Goal: Transaction & Acquisition: Purchase product/service

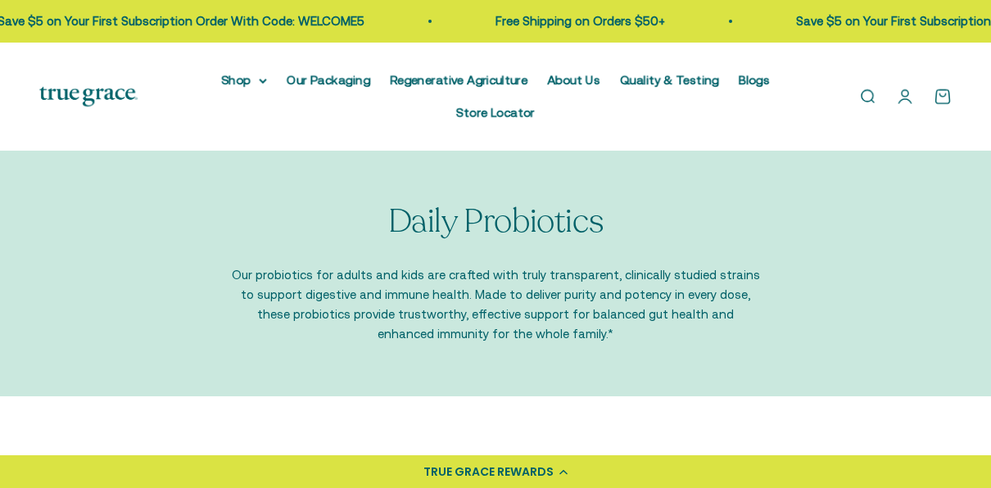
scroll to position [342, 0]
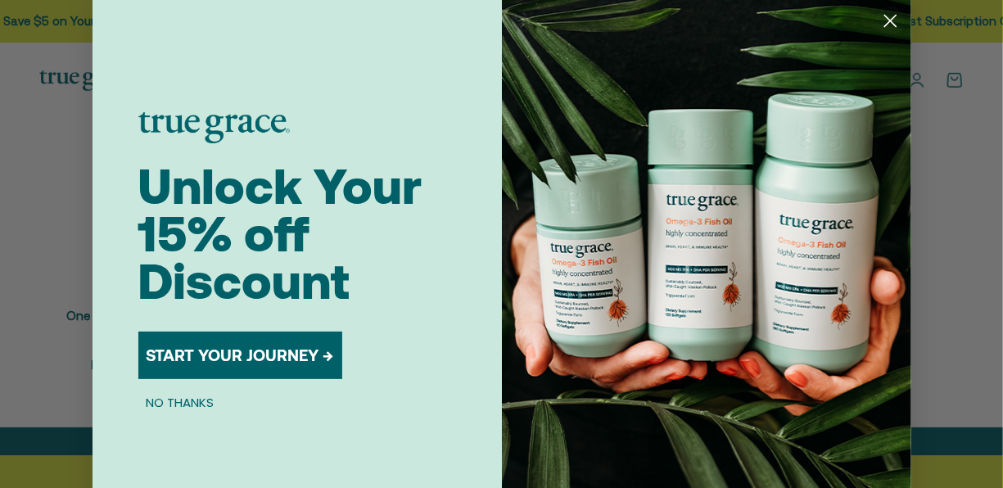
click at [885, 20] on icon "Close dialog" at bounding box center [890, 21] width 11 height 11
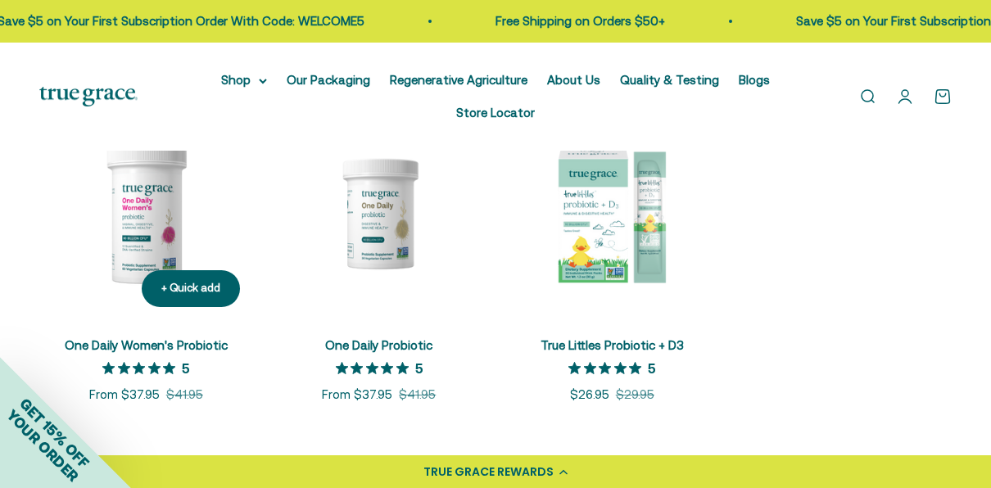
click at [143, 189] on img at bounding box center [146, 213] width 214 height 214
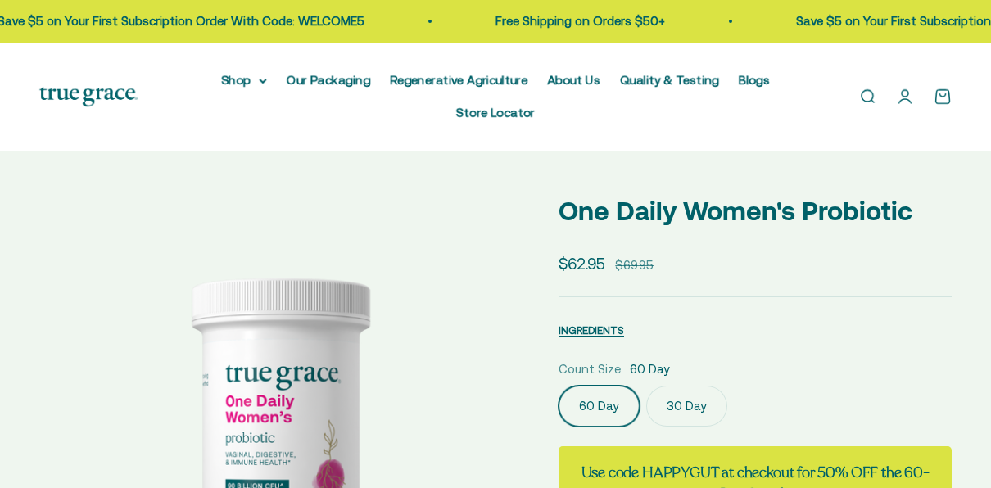
select select "3"
